Goal: Obtain resource: Download file/media

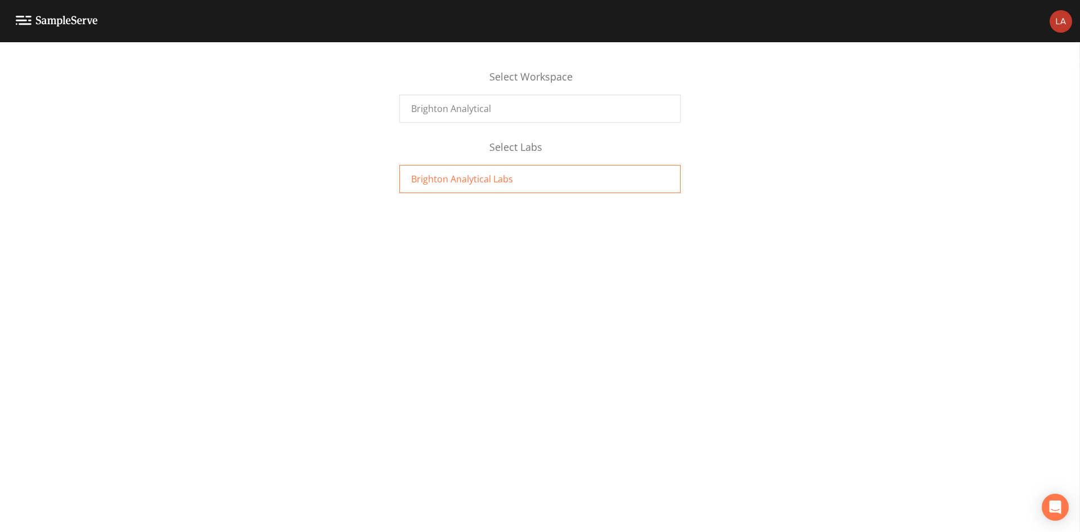
click at [510, 178] on div "Brighton Analytical Labs" at bounding box center [539, 179] width 281 height 28
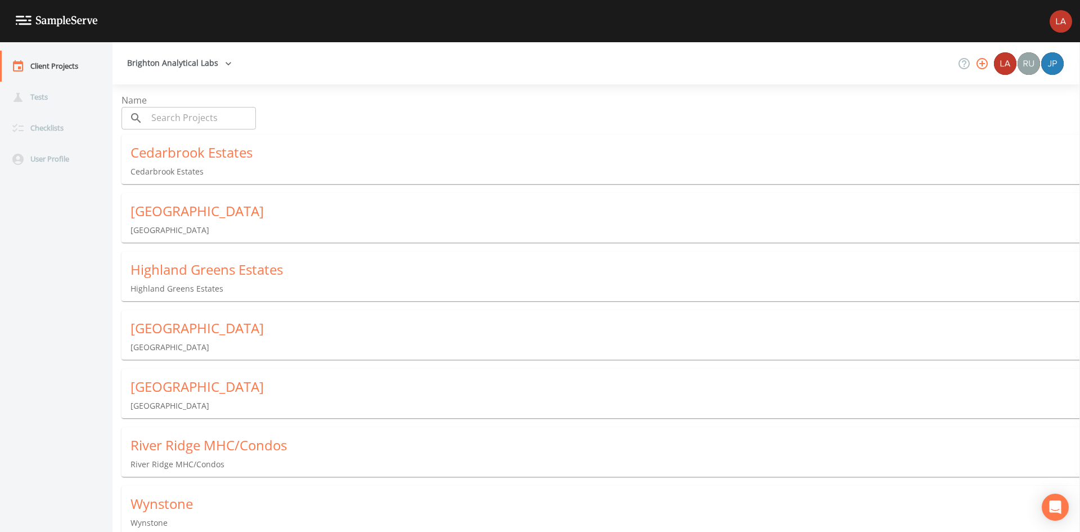
scroll to position [8, 0]
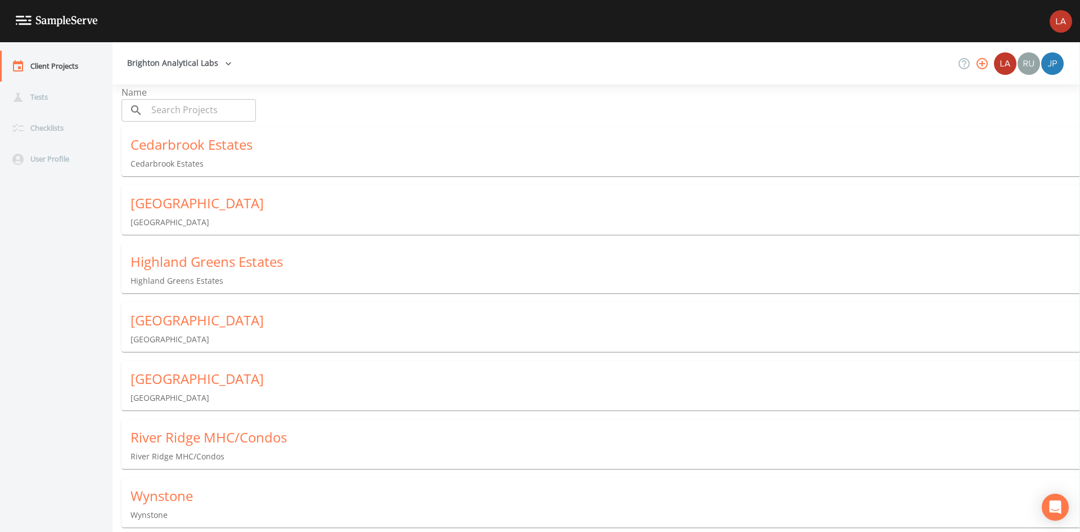
click at [250, 498] on div "Wynstone" at bounding box center [604, 496] width 949 height 18
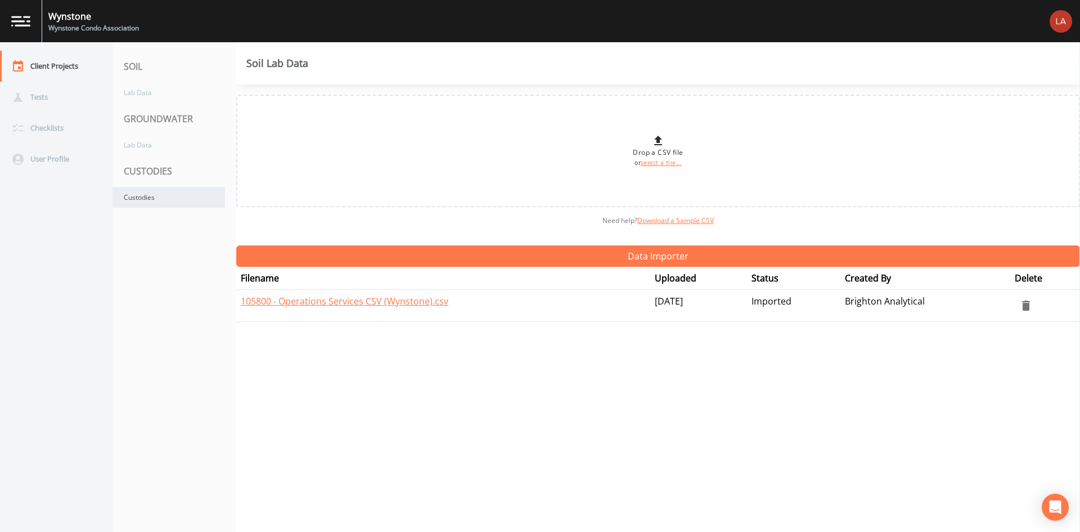
click at [164, 197] on div "Custodies" at bounding box center [168, 197] width 112 height 21
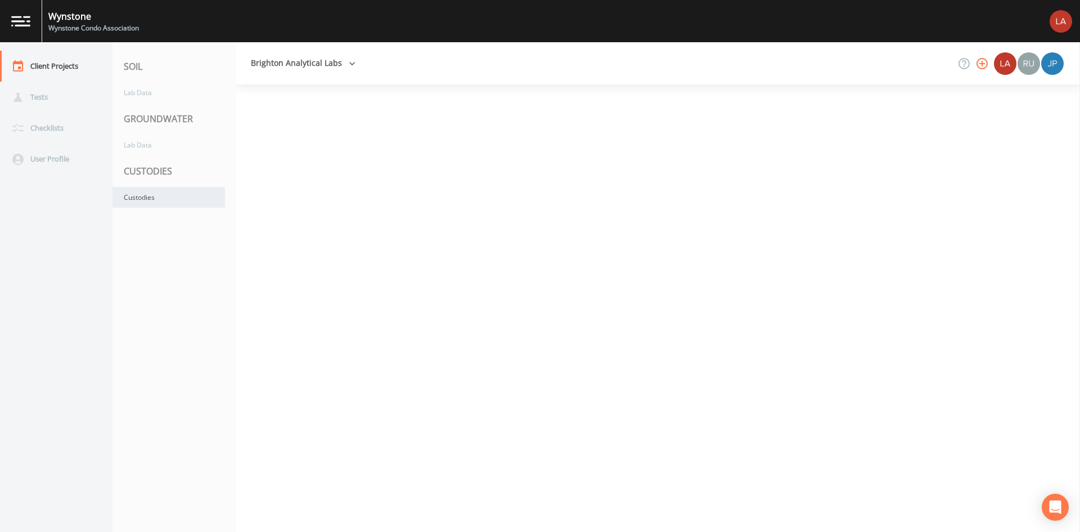
click at [164, 197] on div "Custodies" at bounding box center [168, 197] width 112 height 21
click at [184, 199] on div "Custodies" at bounding box center [168, 197] width 112 height 21
click at [170, 199] on div "Custodies" at bounding box center [168, 197] width 112 height 21
click at [172, 199] on div "Custodies" at bounding box center [168, 197] width 112 height 21
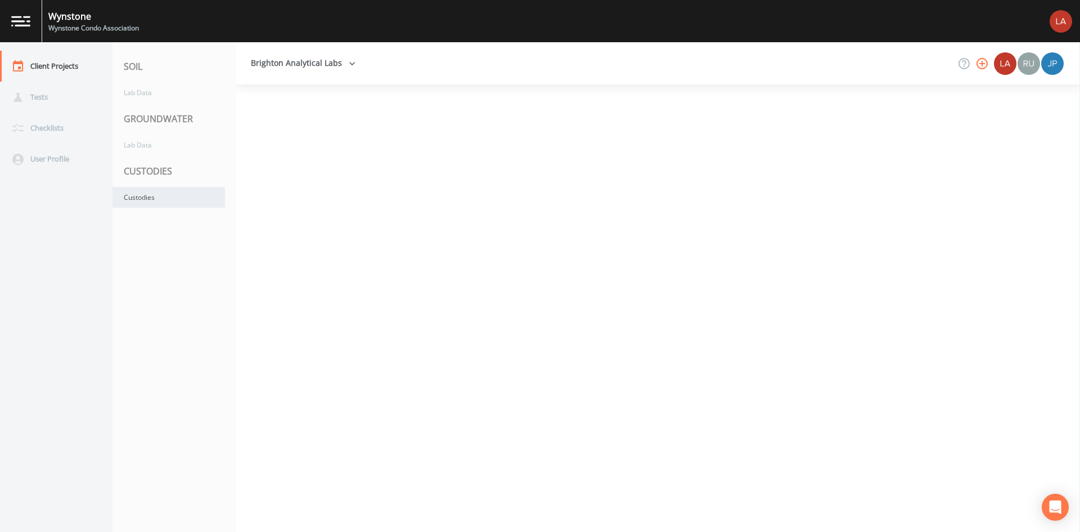
click at [179, 199] on div "Custodies" at bounding box center [168, 197] width 112 height 21
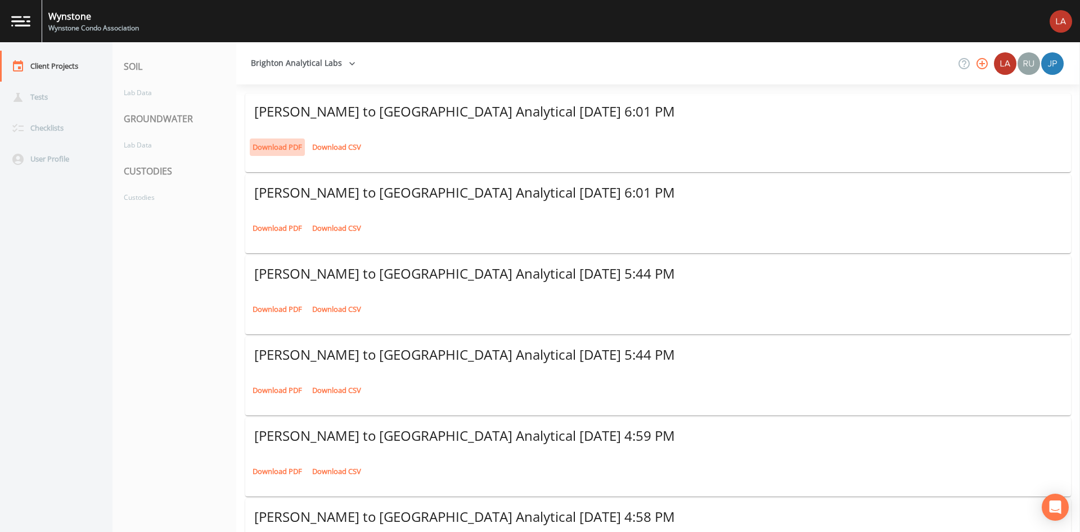
click at [280, 146] on link "Download PDF" at bounding box center [277, 146] width 55 height 17
click at [277, 228] on link "Download PDF" at bounding box center [277, 227] width 55 height 17
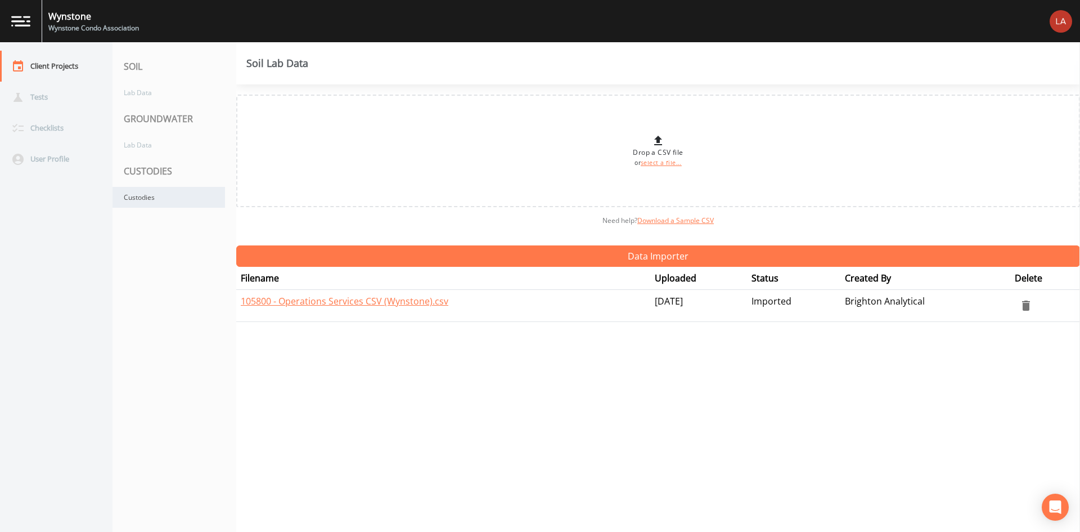
click at [170, 200] on div "Custodies" at bounding box center [168, 197] width 112 height 21
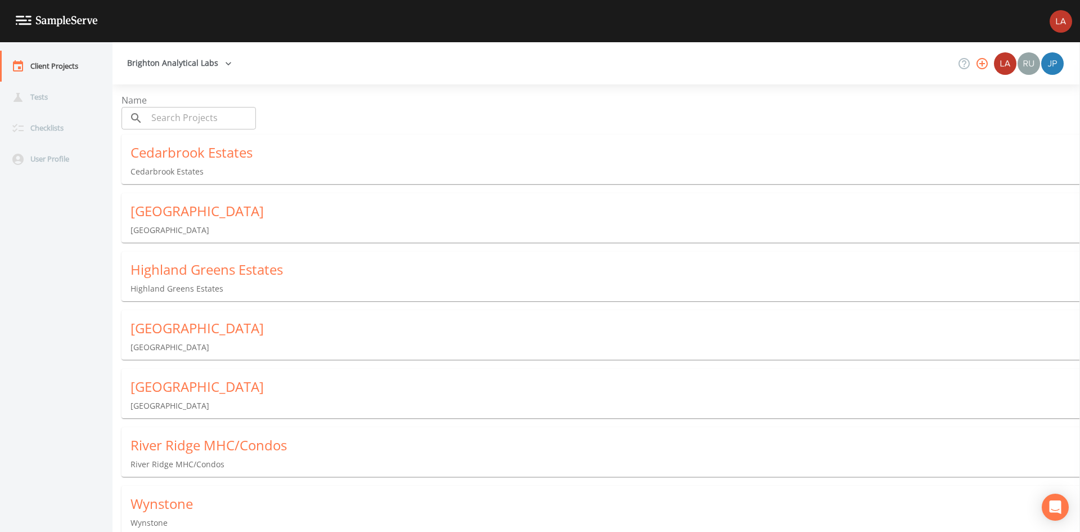
click at [241, 279] on div "Highland Greens Estates [GEOGRAPHIC_DATA] Estates" at bounding box center [604, 277] width 967 height 52
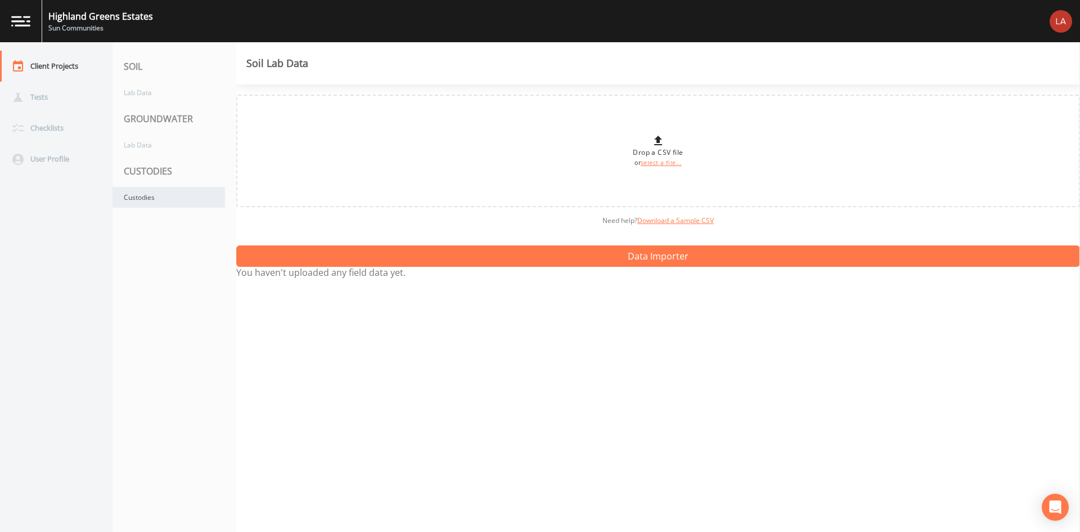
click at [164, 200] on div "Custodies" at bounding box center [168, 197] width 112 height 21
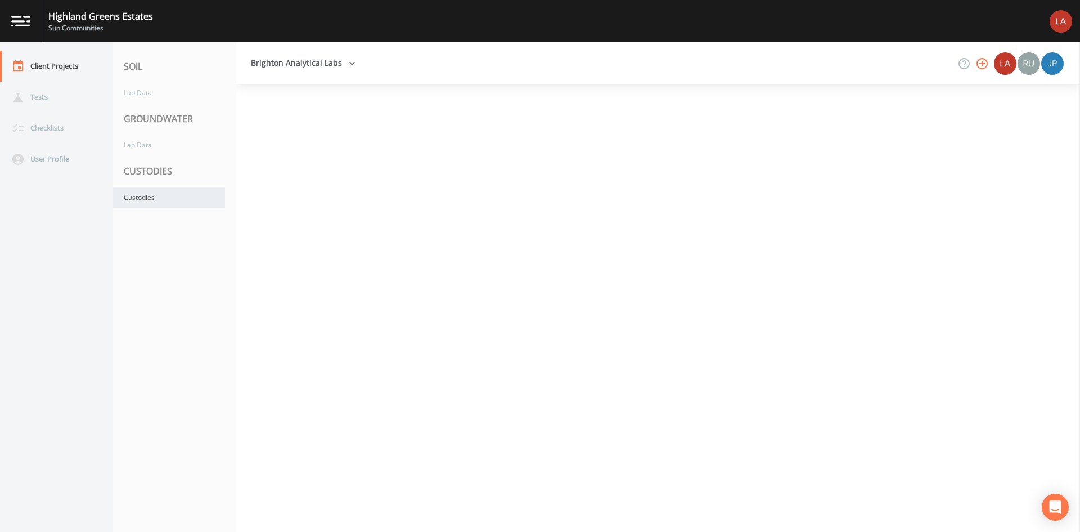
click at [164, 200] on div "Custodies" at bounding box center [168, 197] width 112 height 21
click at [165, 200] on div "Custodies" at bounding box center [168, 197] width 112 height 21
click at [193, 198] on div "Custodies" at bounding box center [168, 197] width 112 height 21
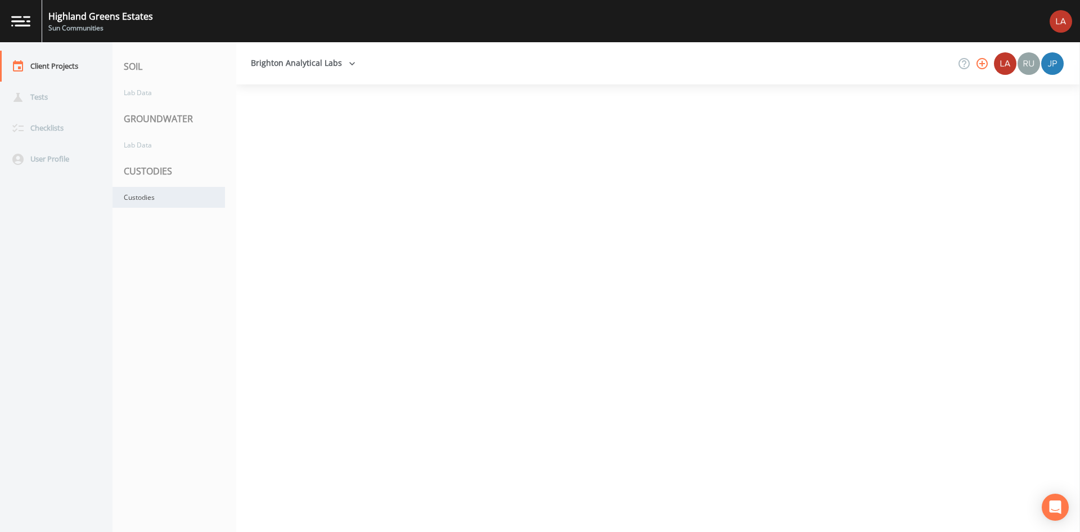
click at [193, 198] on div "Custodies" at bounding box center [168, 197] width 112 height 21
click at [196, 197] on div "Custodies" at bounding box center [168, 197] width 112 height 21
click at [186, 198] on div "Custodies" at bounding box center [168, 197] width 112 height 21
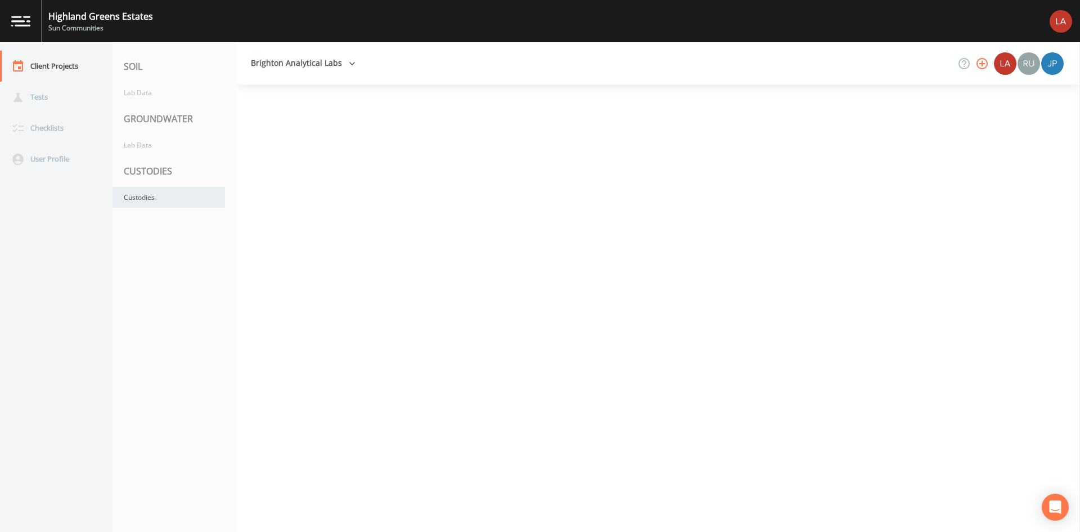
click at [189, 201] on div "Custodies" at bounding box center [168, 197] width 112 height 21
click at [190, 201] on div "Custodies" at bounding box center [168, 197] width 112 height 21
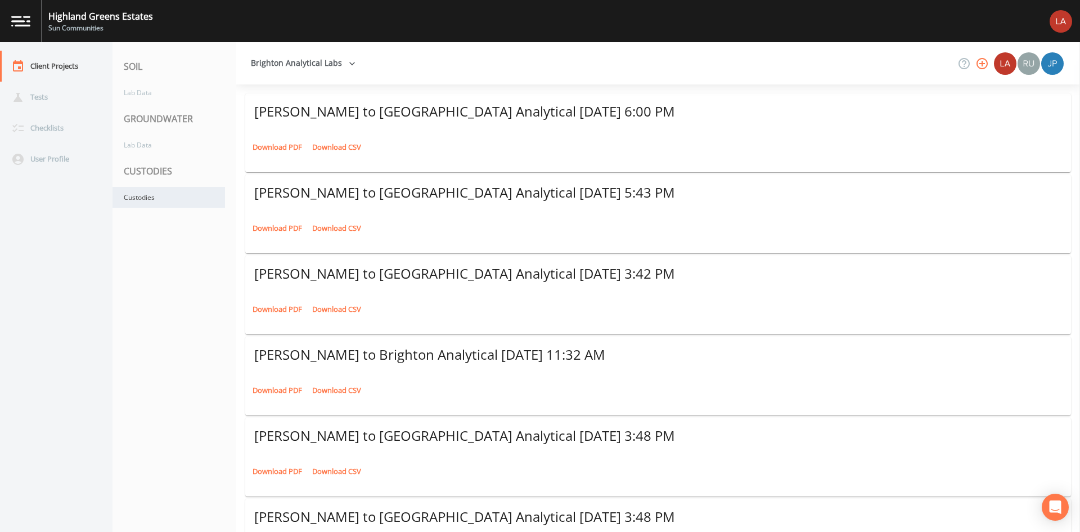
click at [190, 201] on div "Custodies" at bounding box center [168, 197] width 112 height 21
click at [277, 148] on link "Download PDF" at bounding box center [277, 146] width 55 height 17
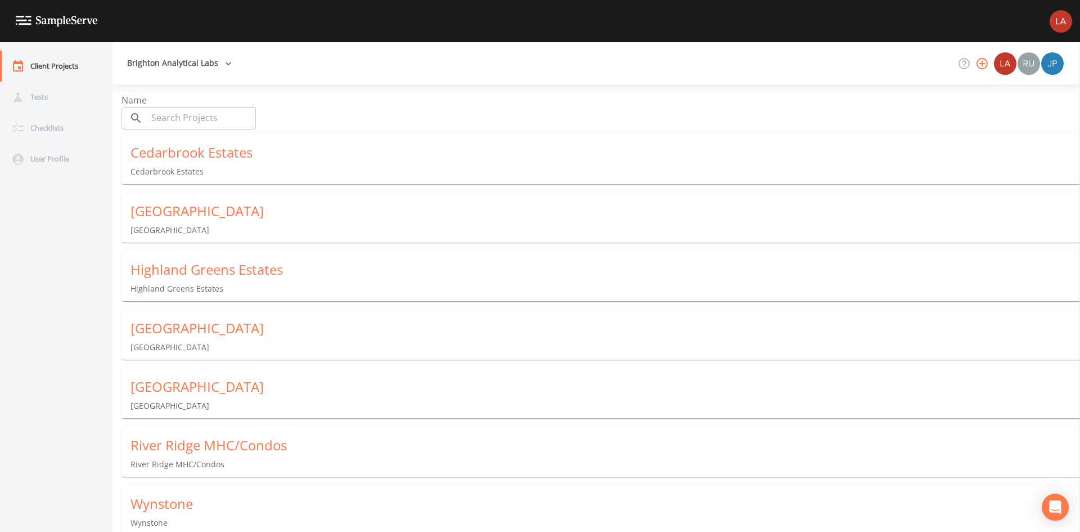
click at [264, 213] on div "[GEOGRAPHIC_DATA]" at bounding box center [604, 211] width 949 height 18
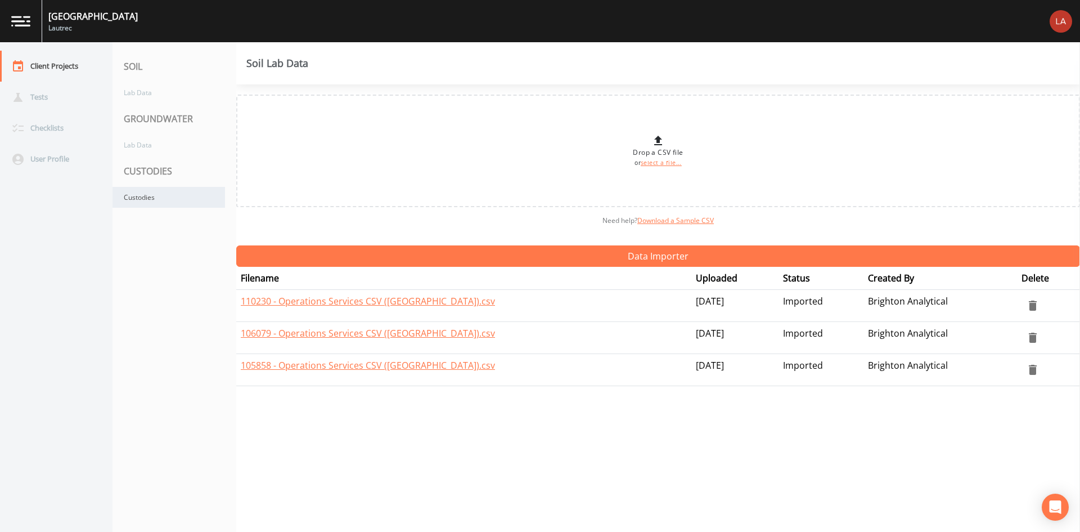
click at [168, 201] on div "Custodies" at bounding box center [168, 197] width 112 height 21
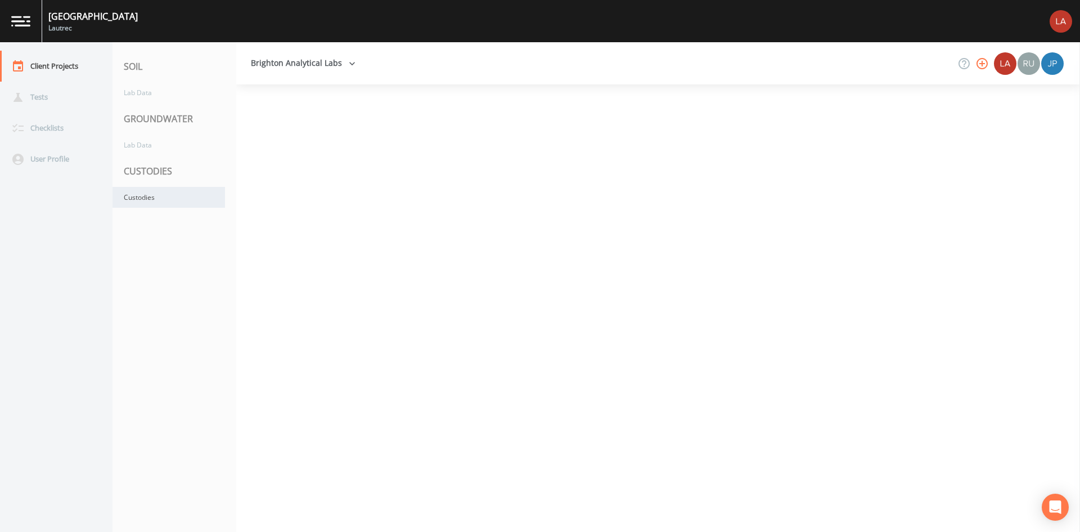
click at [168, 201] on div "Custodies" at bounding box center [168, 197] width 112 height 21
click at [168, 200] on div "Custodies" at bounding box center [168, 197] width 112 height 21
click at [169, 203] on div "Custodies" at bounding box center [168, 197] width 112 height 21
click at [169, 206] on div "Custodies" at bounding box center [168, 197] width 112 height 21
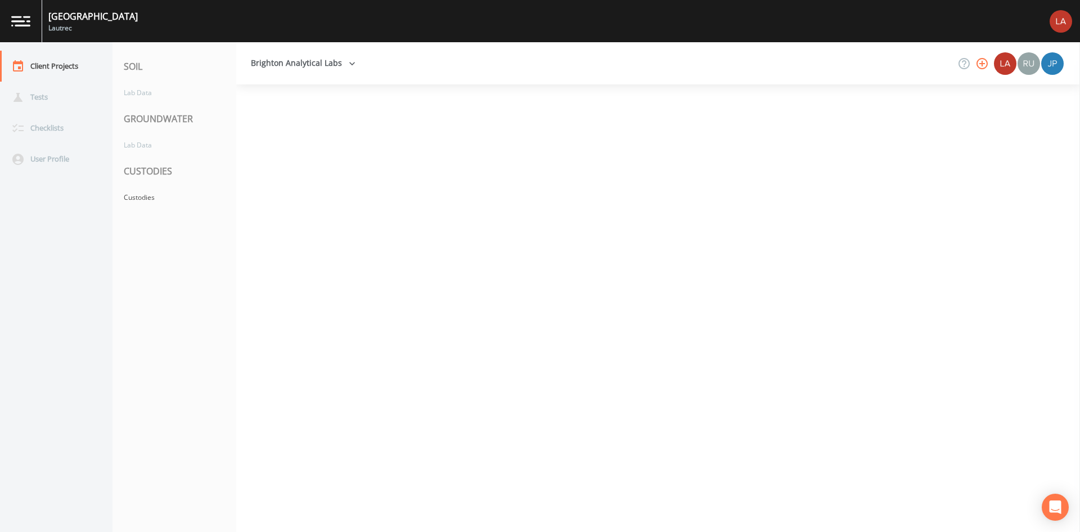
click at [169, 210] on nav "SOIL Lab Data GROUNDWATER Lab Data CUSTODIES Custodies" at bounding box center [174, 286] width 124 height 489
drag, startPoint x: 169, startPoint y: 210, endPoint x: 171, endPoint y: 220, distance: 10.3
click at [171, 220] on nav "SOIL Lab Data GROUNDWATER Lab Data CUSTODIES Custodies" at bounding box center [174, 286] width 124 height 489
click at [175, 196] on div "Custodies" at bounding box center [168, 197] width 112 height 21
click at [178, 196] on div "Custodies" at bounding box center [168, 197] width 112 height 21
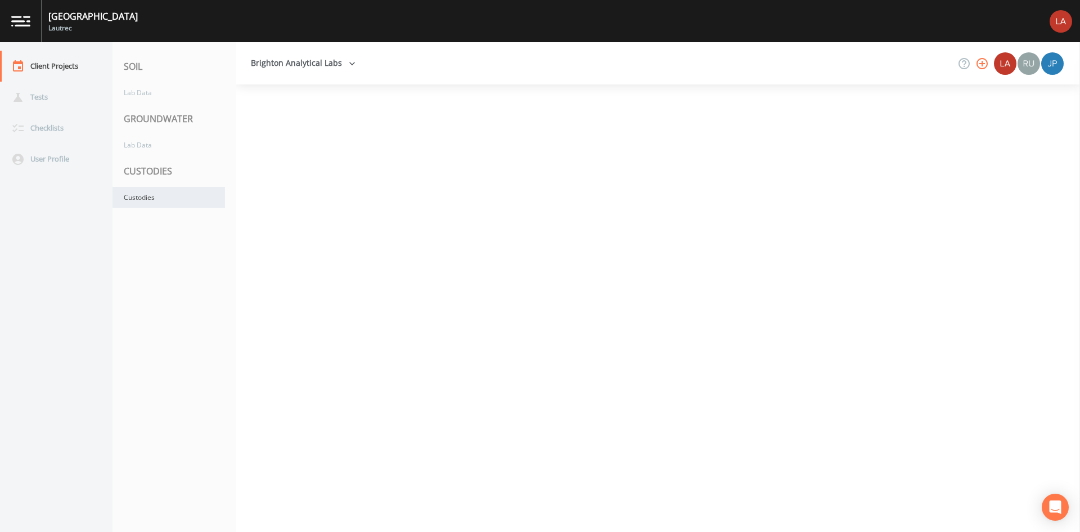
click at [179, 196] on div "Custodies" at bounding box center [168, 197] width 112 height 21
click at [181, 195] on div "Custodies" at bounding box center [168, 197] width 112 height 21
click at [196, 197] on div "Custodies" at bounding box center [168, 197] width 112 height 21
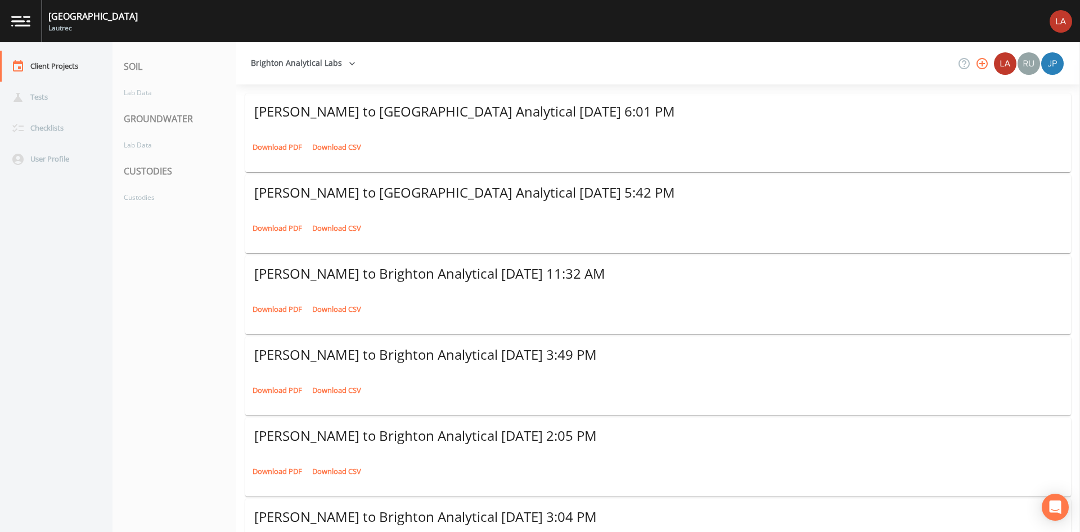
click at [274, 147] on link "Download PDF" at bounding box center [277, 146] width 55 height 17
